Goal: Task Accomplishment & Management: Manage account settings

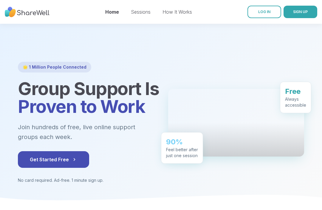
click at [266, 10] on span "LOG IN" at bounding box center [264, 12] width 12 height 4
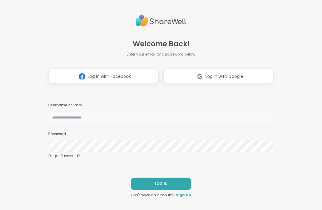
click at [84, 118] on input "text" at bounding box center [160, 118] width 225 height 12
type input "*******"
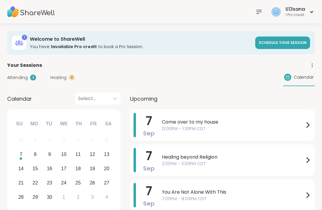
click at [267, 124] on span "Come over to my house" at bounding box center [233, 122] width 142 height 7
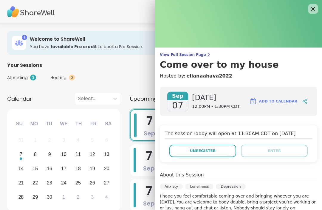
scroll to position [1, 0]
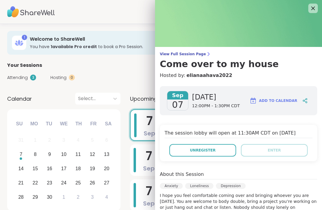
click at [218, 148] on button "Unregister" at bounding box center [202, 150] width 67 height 13
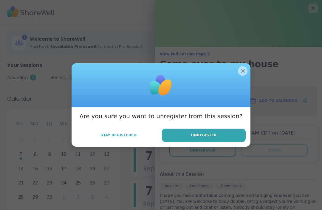
click at [220, 133] on button "Unregister" at bounding box center [204, 135] width 84 height 13
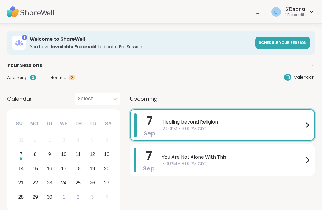
click at [310, 11] on icon at bounding box center [311, 11] width 2 height 1
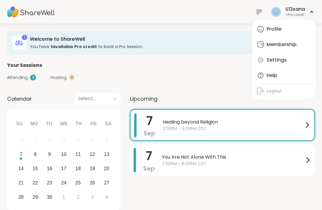
click at [280, 89] on div "Logout" at bounding box center [273, 91] width 15 height 6
